Goal: Task Accomplishment & Management: Manage account settings

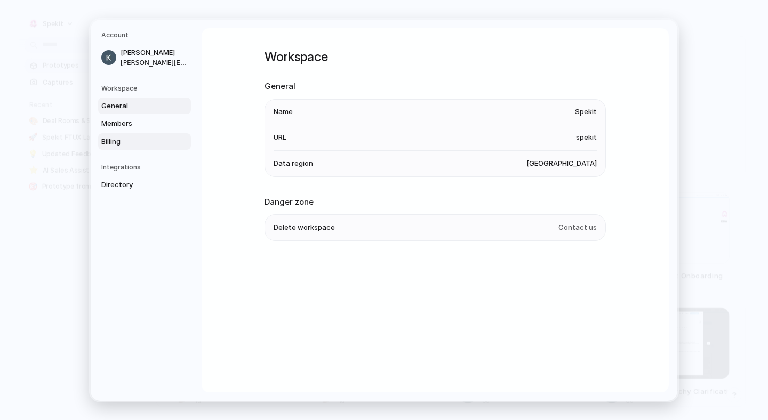
click at [124, 144] on span "Billing" at bounding box center [135, 141] width 68 height 11
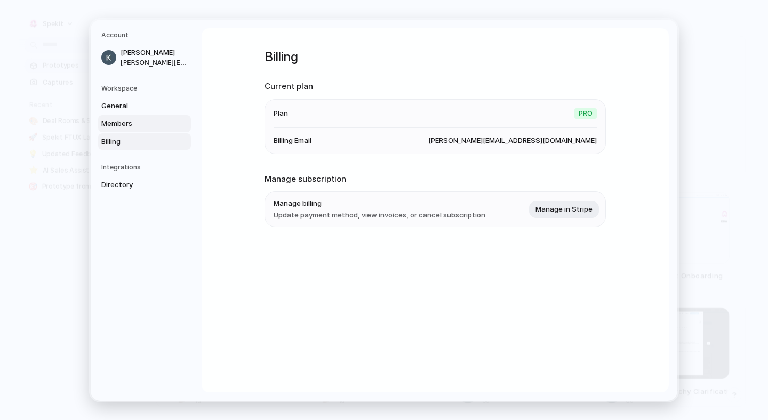
click at [146, 131] on link "Members" at bounding box center [144, 123] width 93 height 17
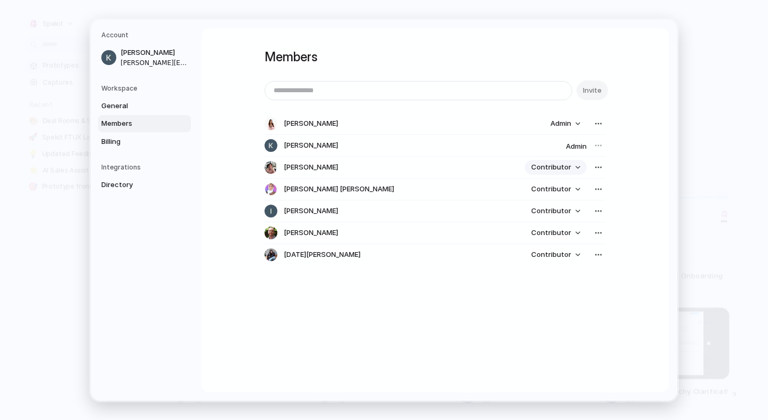
click at [568, 166] on button "Contributor" at bounding box center [555, 167] width 62 height 15
click at [568, 167] on div "Admin Contributor" at bounding box center [384, 210] width 768 height 420
click at [595, 122] on div "button" at bounding box center [598, 123] width 9 height 9
click at [630, 128] on div "Remove from workspace" at bounding box center [384, 210] width 768 height 420
click at [604, 139] on div "Members Invite [PERSON_NAME] Admin [PERSON_NAME] Admin [PERSON_NAME] Contributo…" at bounding box center [434, 210] width 467 height 364
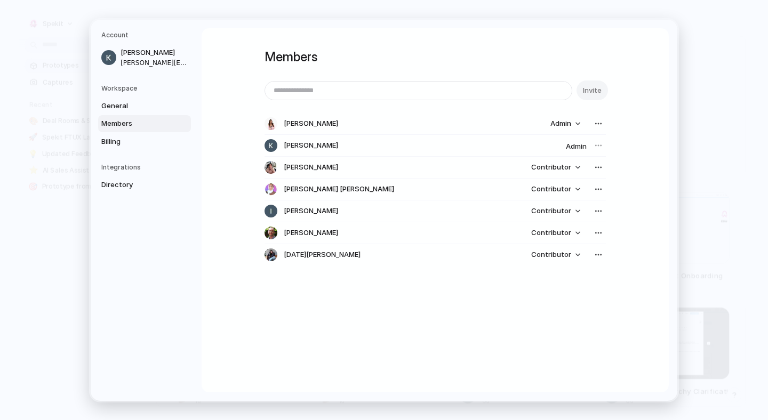
click at [595, 144] on div at bounding box center [598, 145] width 15 height 15
click at [594, 164] on div "button" at bounding box center [598, 167] width 9 height 9
click at [127, 152] on div "Remove from workspace" at bounding box center [384, 210] width 768 height 420
click at [124, 139] on span "Billing" at bounding box center [135, 141] width 68 height 11
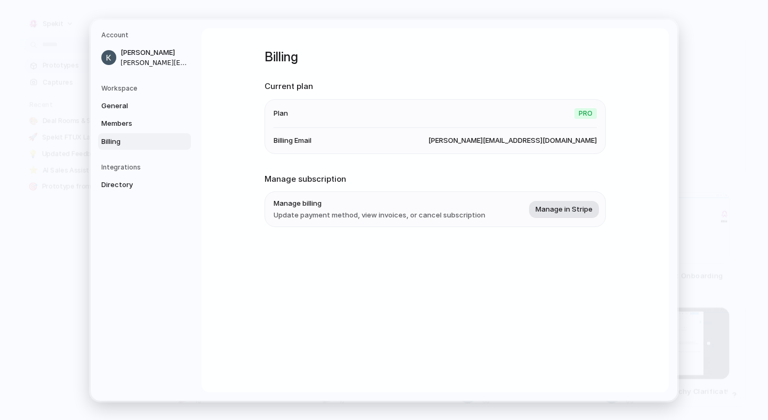
click at [542, 201] on button "Manage in Stripe" at bounding box center [564, 208] width 70 height 17
